Goal: Task Accomplishment & Management: Manage account settings

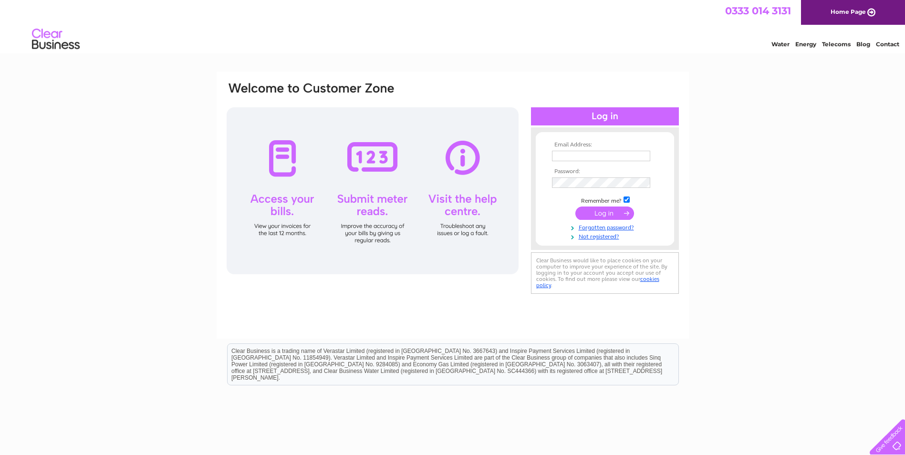
type input "[PERSON_NAME][EMAIL_ADDRESS][DOMAIN_NAME]"
click at [608, 216] on input "submit" at bounding box center [605, 213] width 59 height 13
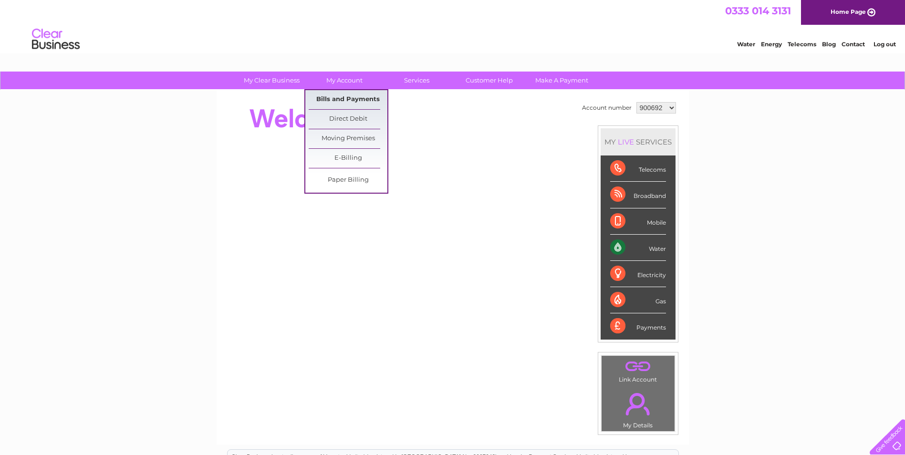
click at [350, 96] on link "Bills and Payments" at bounding box center [348, 99] width 79 height 19
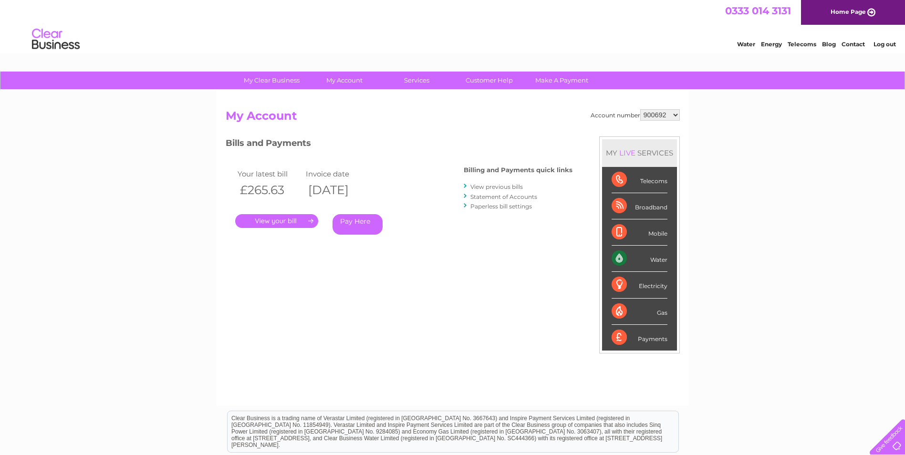
click at [276, 221] on link "." at bounding box center [276, 221] width 83 height 14
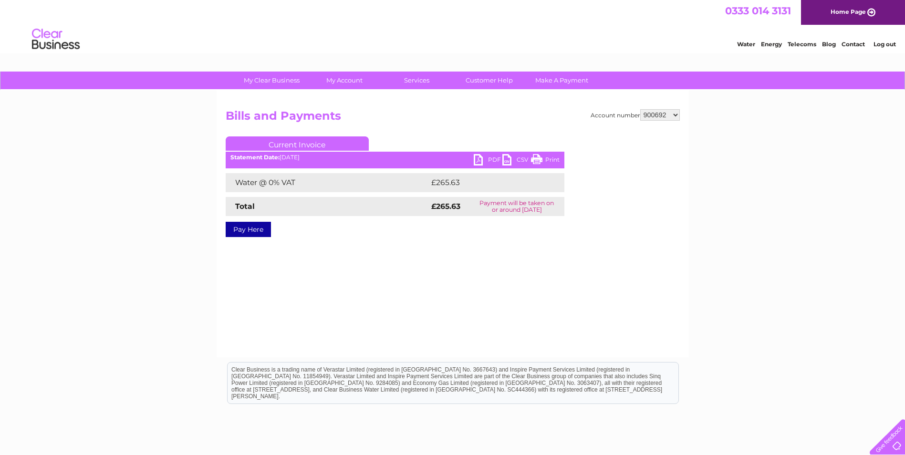
click at [494, 157] on link "PDF" at bounding box center [488, 161] width 29 height 14
